Goal: Transaction & Acquisition: Purchase product/service

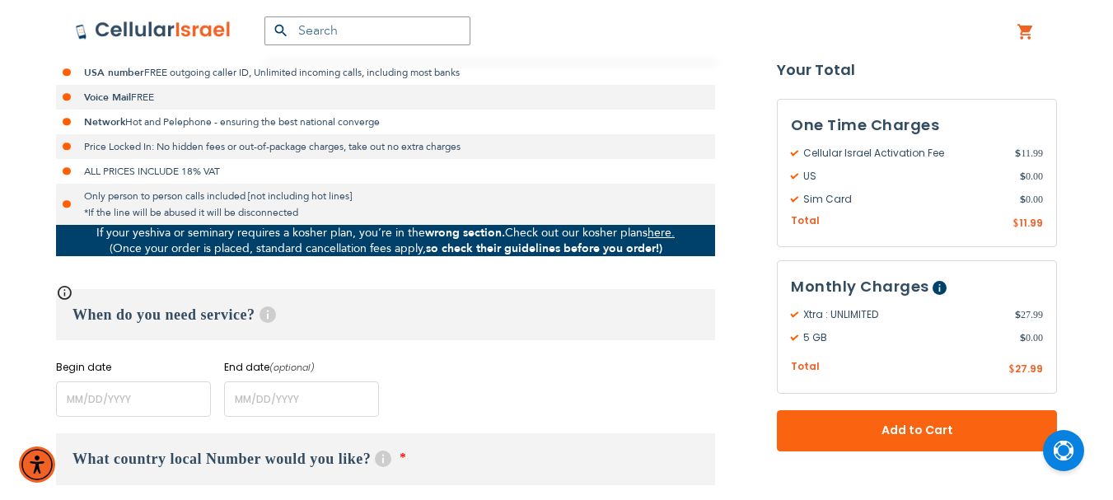
scroll to position [494, 0]
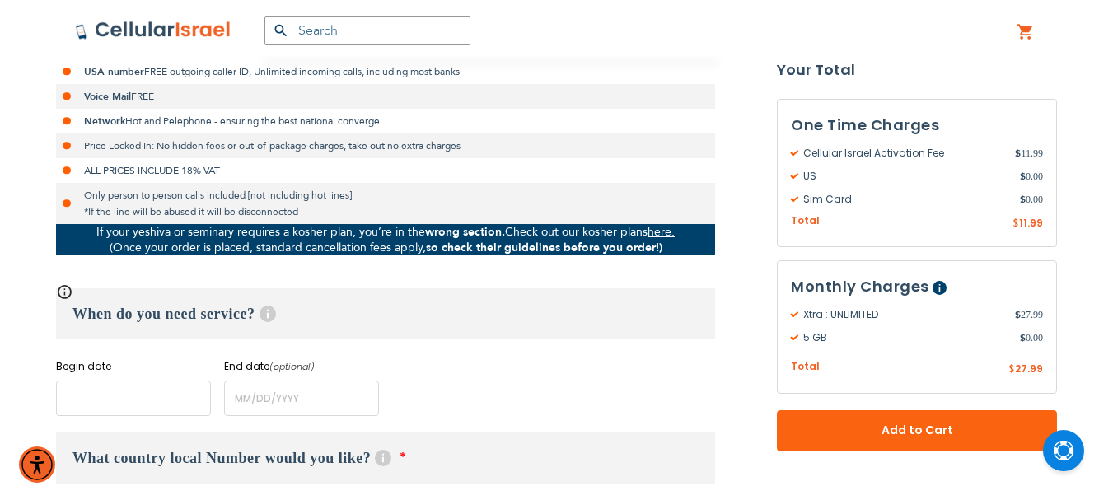
click at [117, 405] on input "name" at bounding box center [133, 398] width 155 height 35
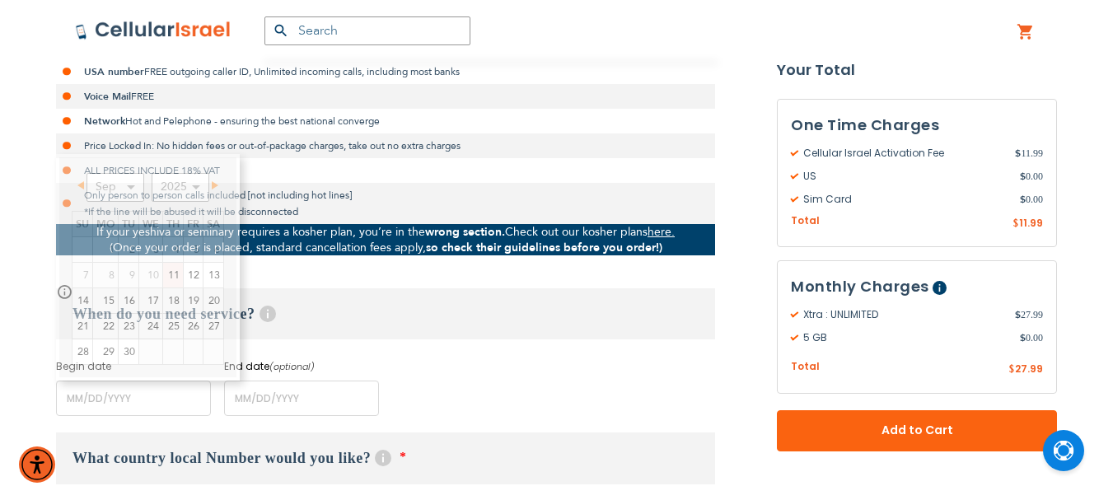
click at [408, 302] on h3 "When do you need service? Help" at bounding box center [385, 313] width 659 height 51
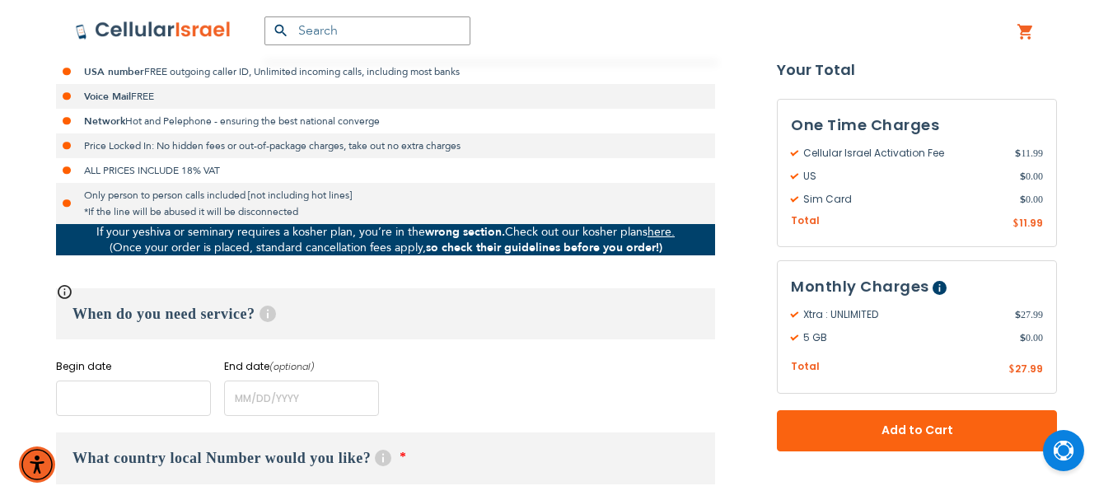
click at [143, 398] on input "name" at bounding box center [133, 398] width 155 height 35
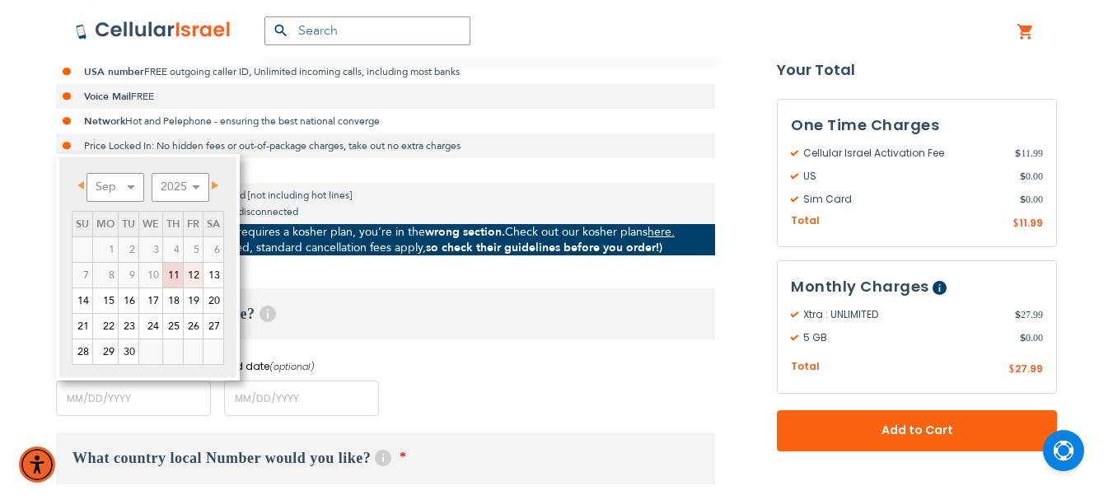
click at [198, 274] on link "12" at bounding box center [193, 275] width 19 height 25
type input "[DATE]"
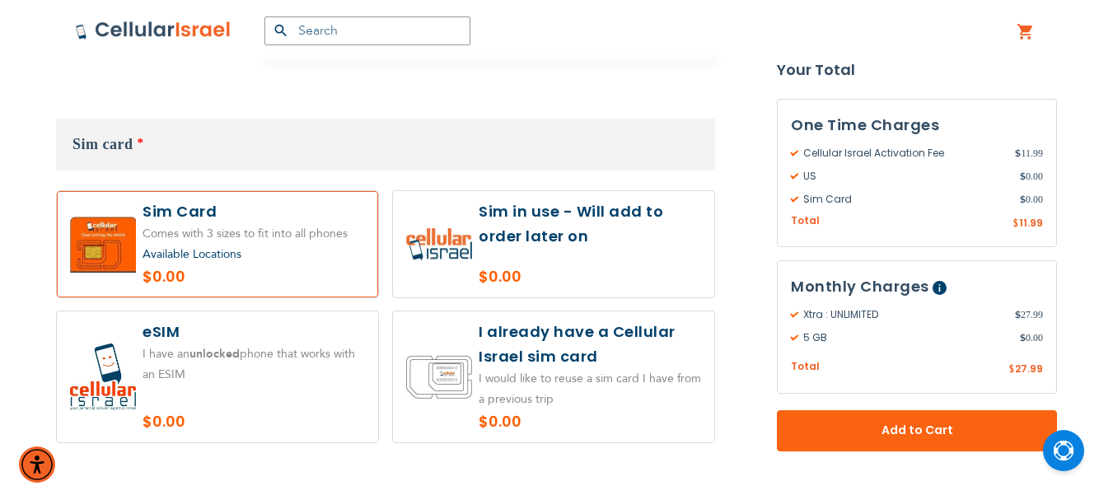
scroll to position [1895, 0]
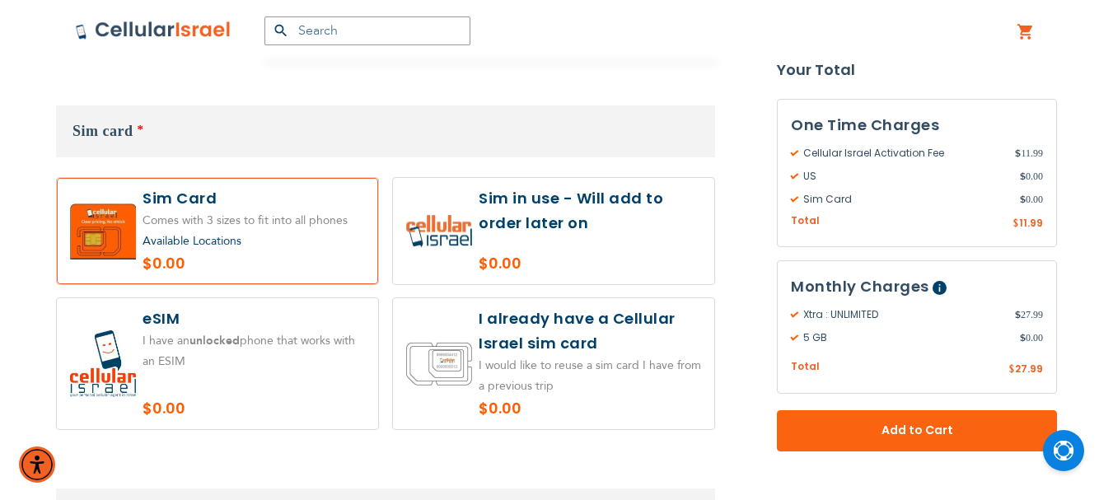
click at [553, 204] on label at bounding box center [553, 231] width 321 height 106
radio input "true"
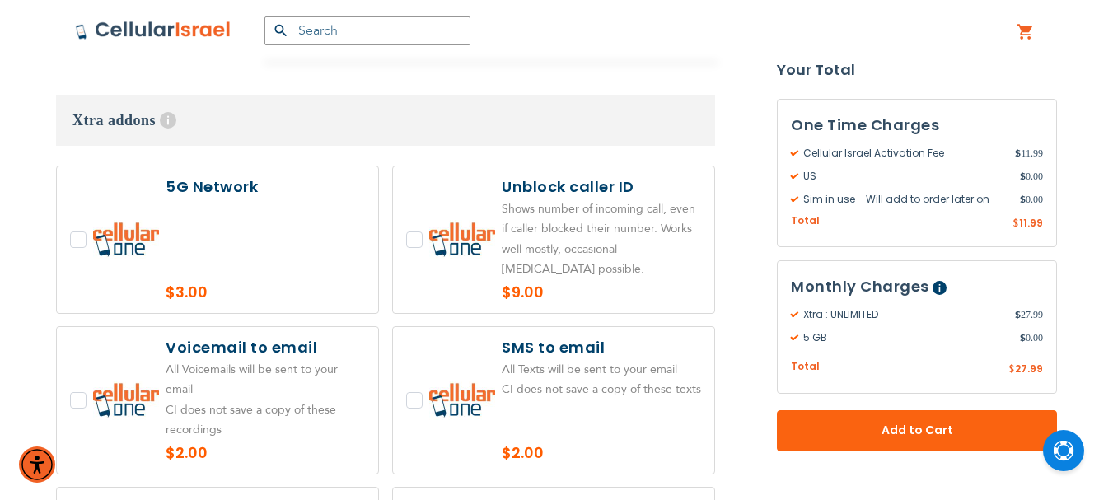
scroll to position [3641, 0]
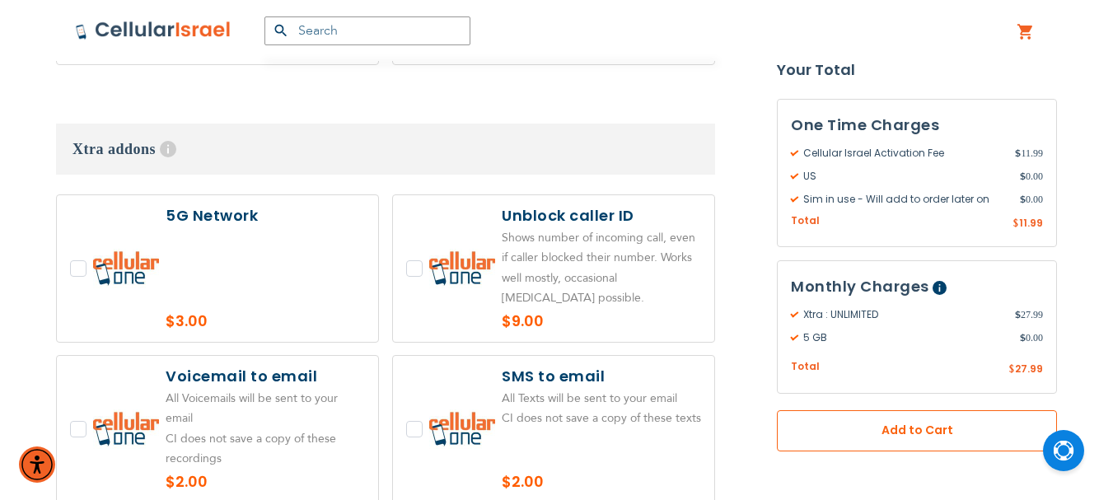
click at [896, 421] on button "Add to Cart" at bounding box center [917, 430] width 280 height 41
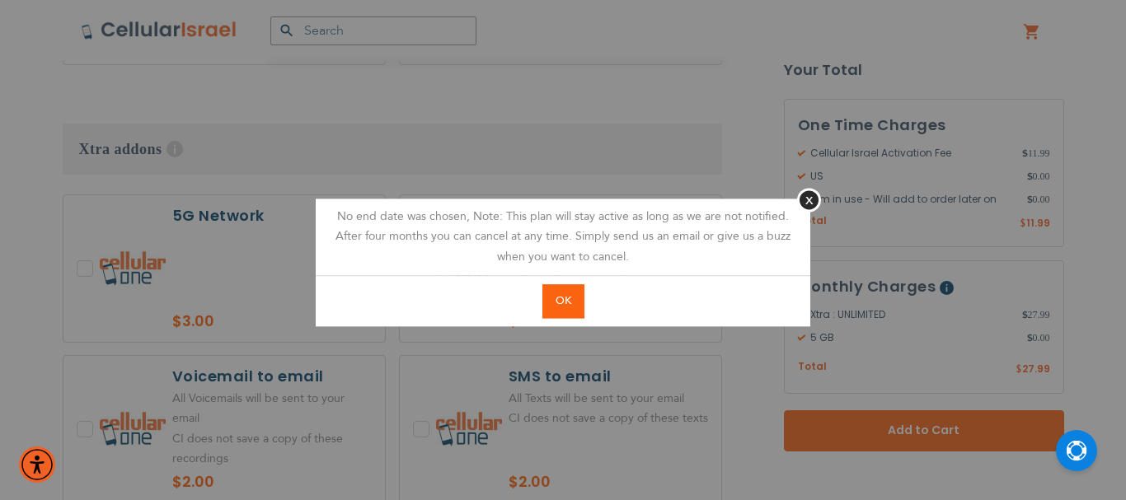
click at [568, 310] on button "OK" at bounding box center [563, 301] width 42 height 34
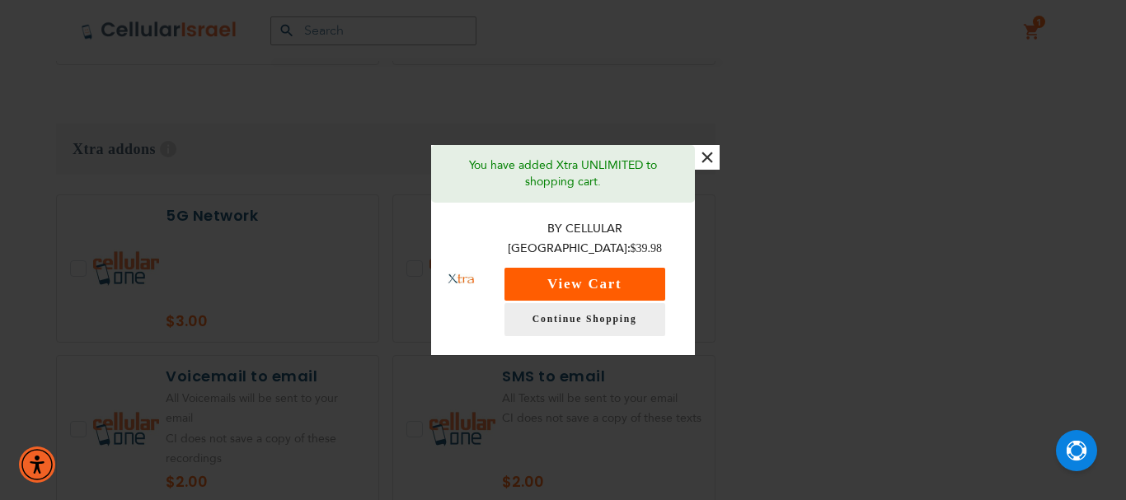
click at [585, 271] on button "View Cart" at bounding box center [584, 284] width 161 height 33
